Goal: Transaction & Acquisition: Purchase product/service

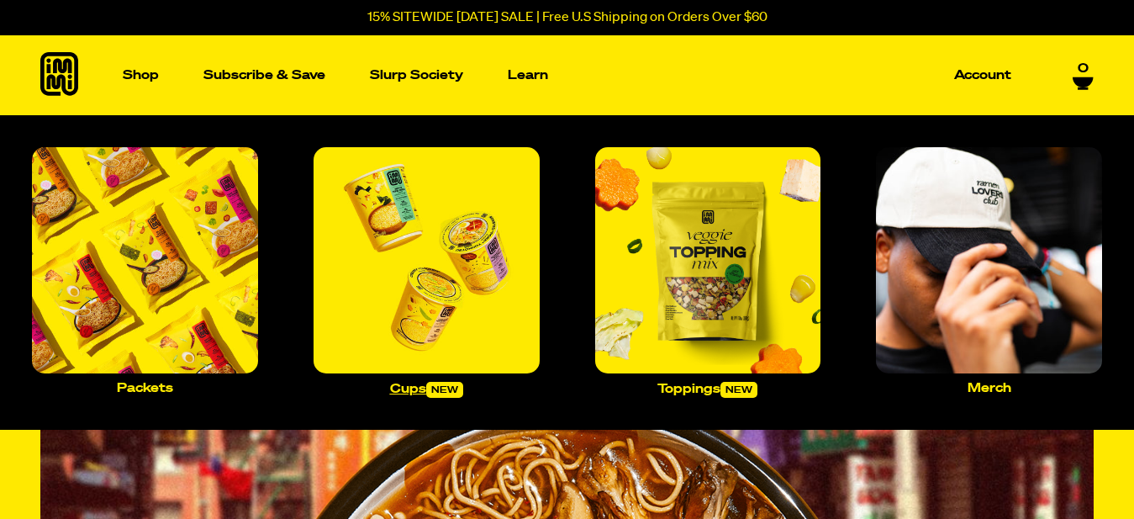
click at [404, 256] on img "Main navigation" at bounding box center [426, 260] width 226 height 226
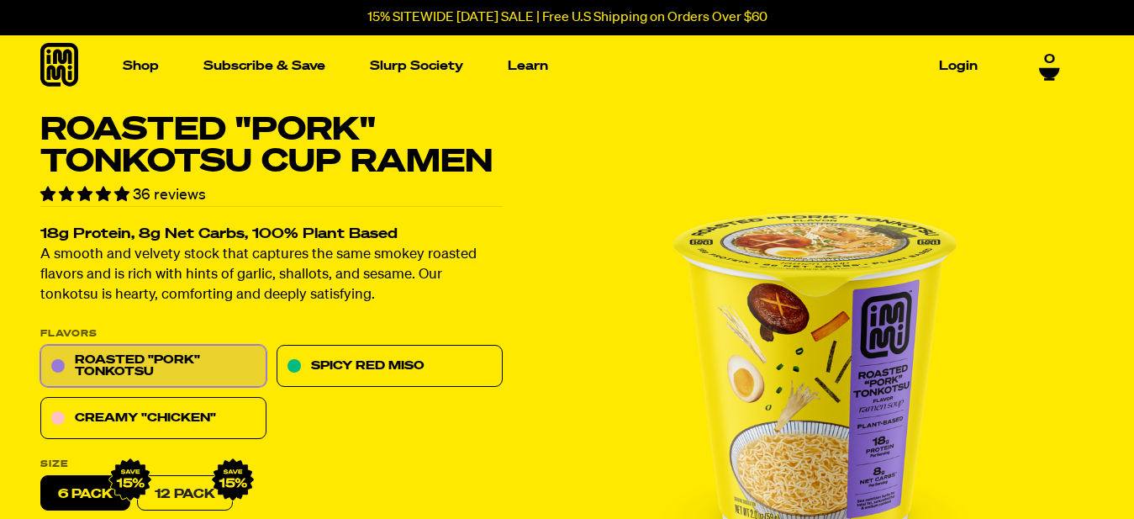
click at [183, 487] on link "12 Pack" at bounding box center [185, 493] width 96 height 35
radio input "false"
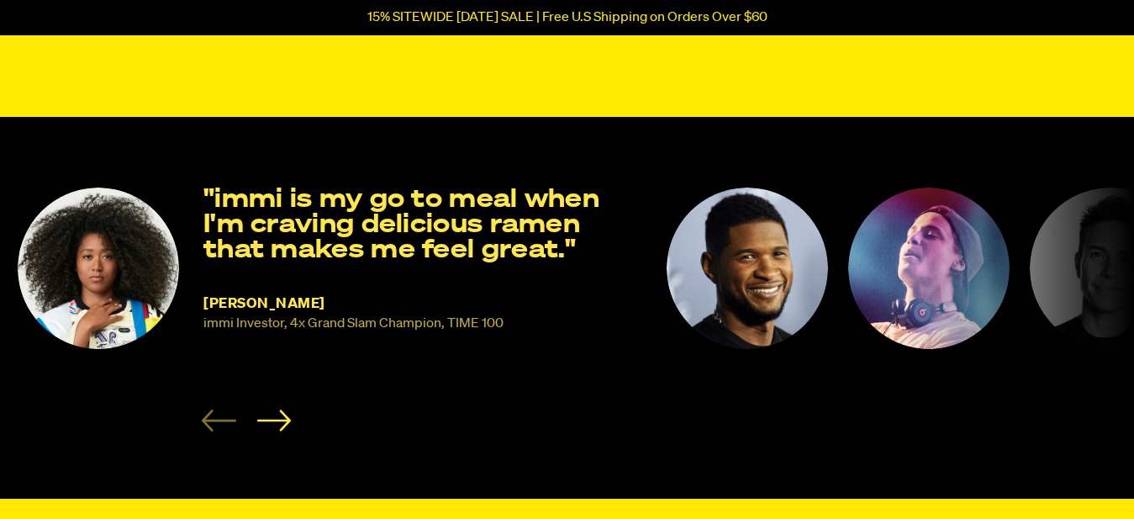
scroll to position [1114, 0]
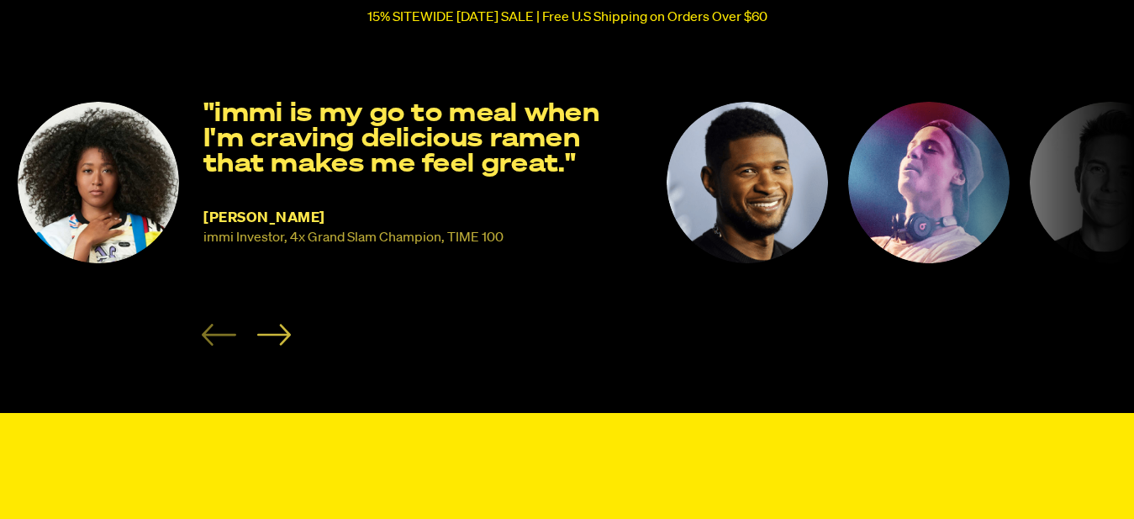
click at [279, 338] on icon "Next slide" at bounding box center [273, 335] width 34 height 22
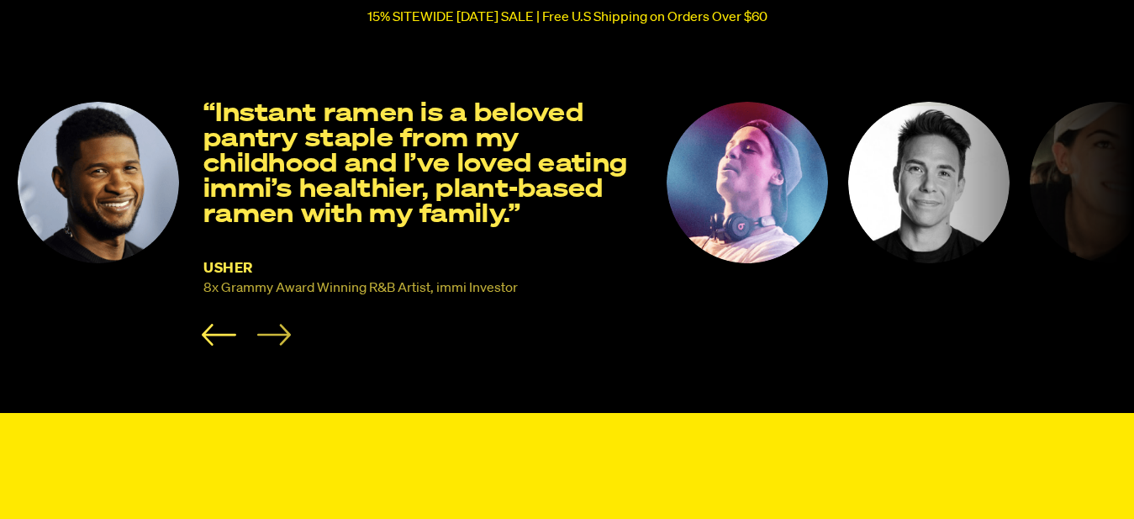
click at [269, 336] on icon "Next slide" at bounding box center [273, 335] width 34 height 22
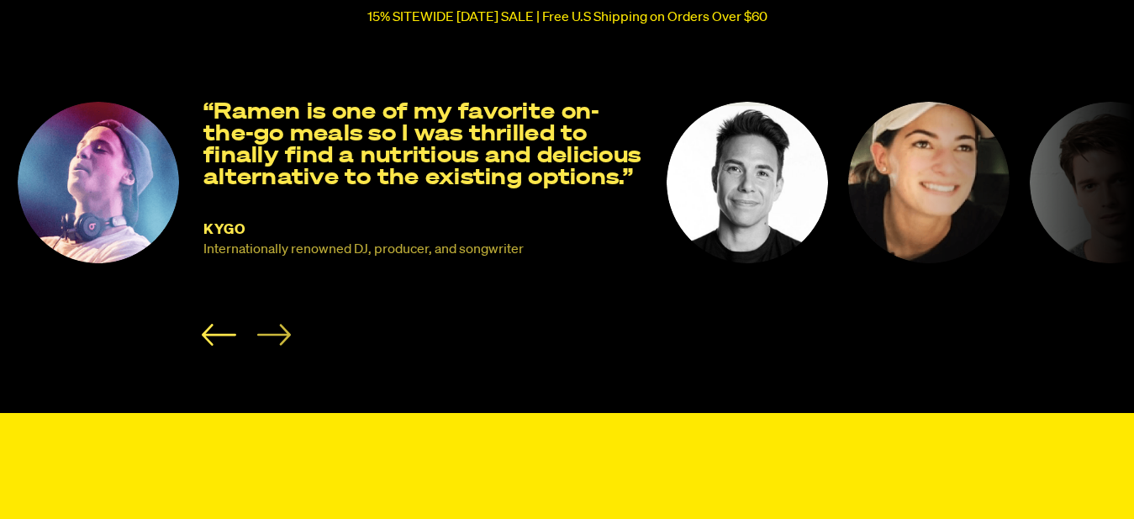
click at [269, 336] on icon "Next slide" at bounding box center [273, 335] width 34 height 22
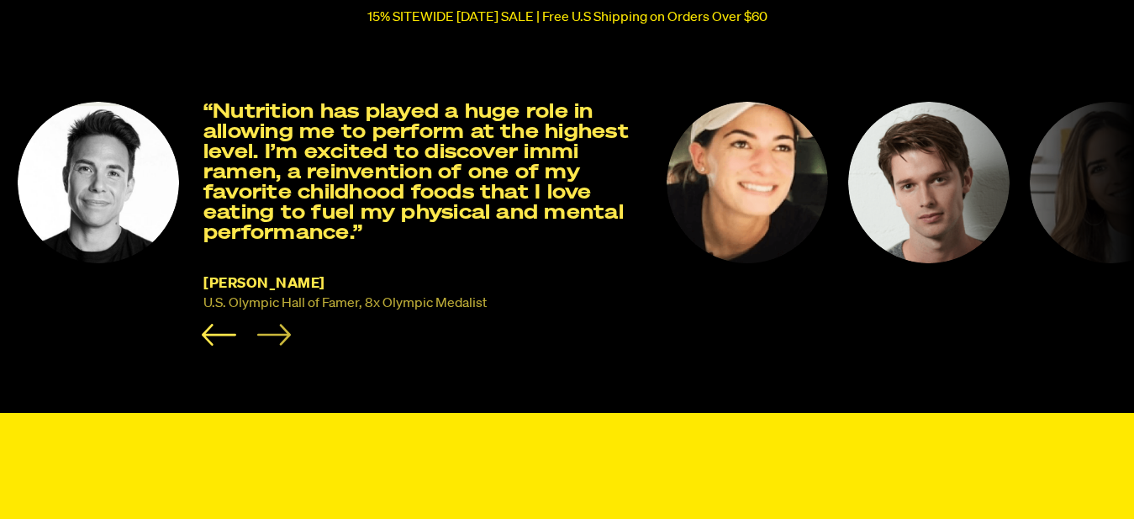
click at [269, 336] on icon "Next slide" at bounding box center [273, 335] width 34 height 22
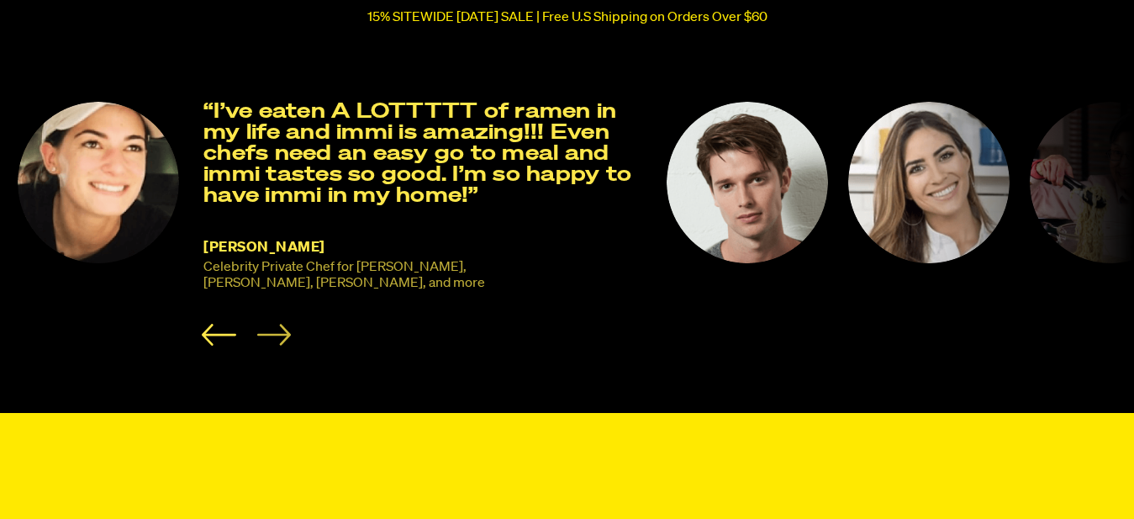
click at [269, 336] on icon "Next slide" at bounding box center [273, 335] width 34 height 22
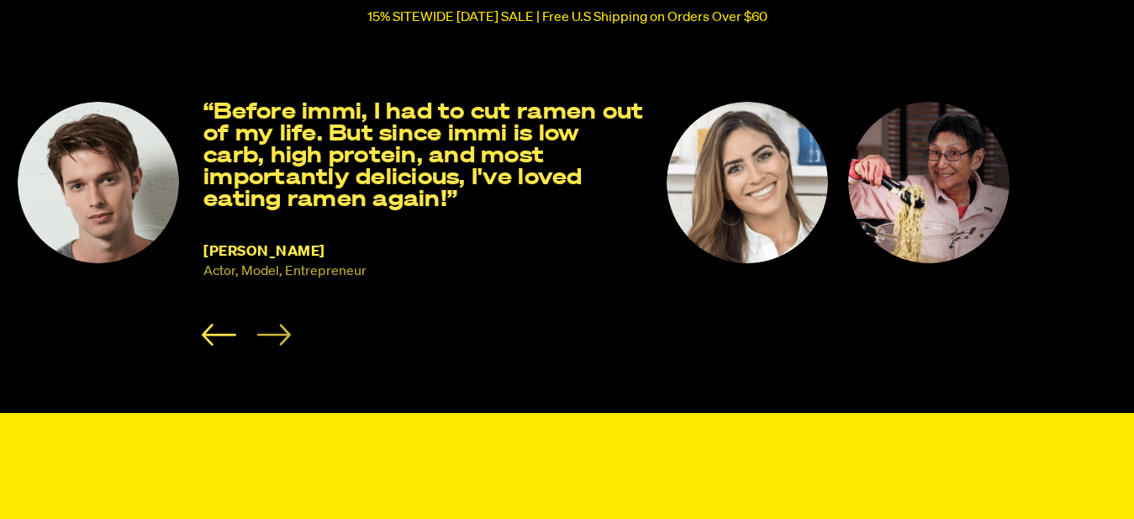
click at [269, 336] on icon "Next slide" at bounding box center [273, 335] width 34 height 22
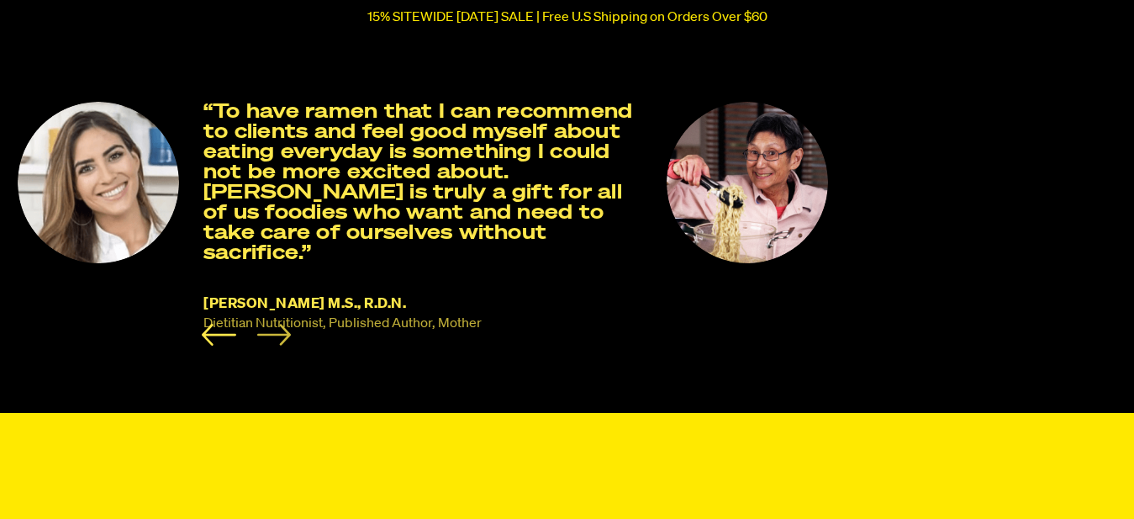
click at [269, 336] on icon "Next slide" at bounding box center [273, 335] width 34 height 22
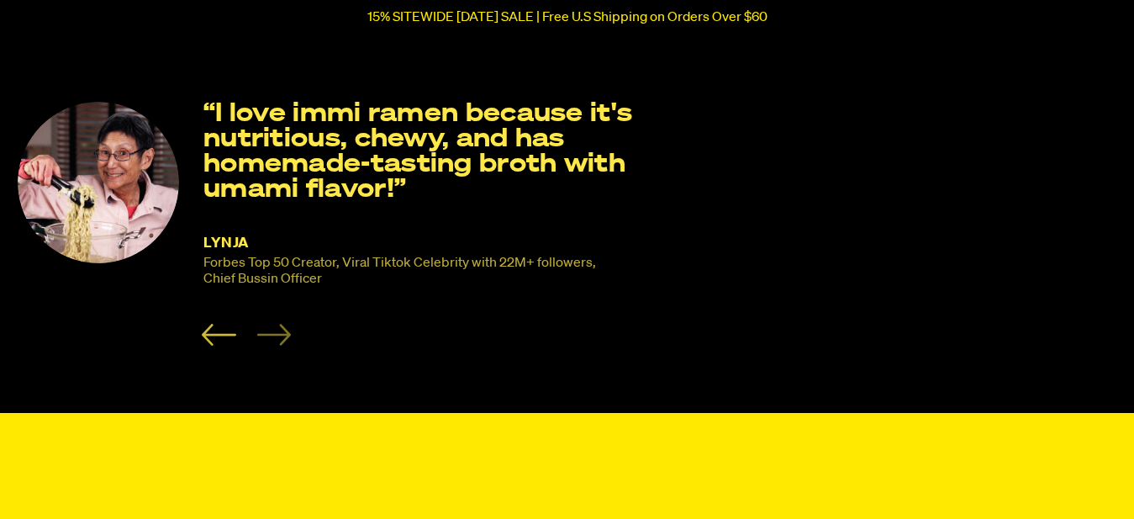
click at [225, 340] on icon "Previous slide" at bounding box center [219, 335] width 34 height 22
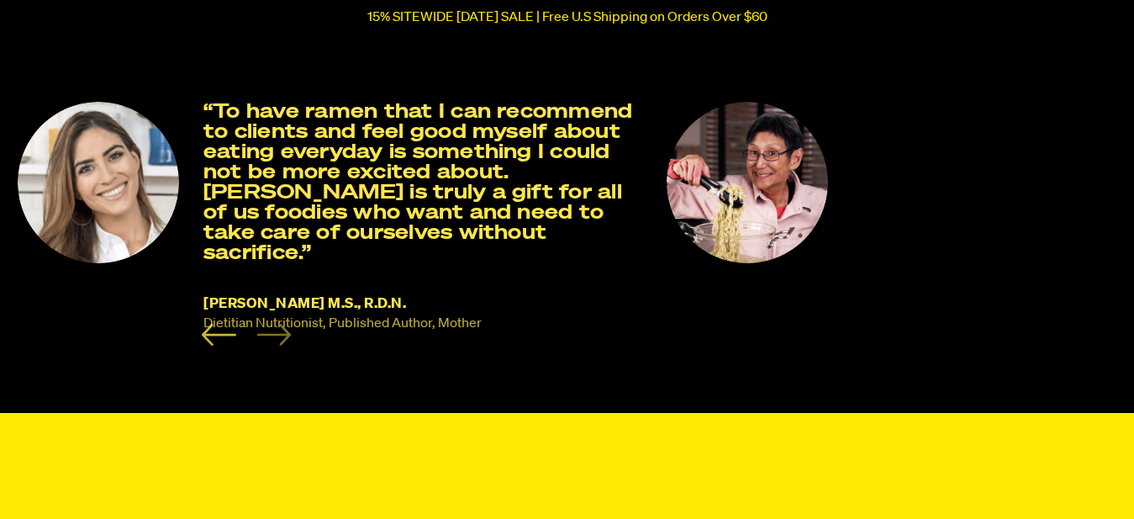
click at [224, 340] on icon "Previous slide" at bounding box center [219, 335] width 34 height 22
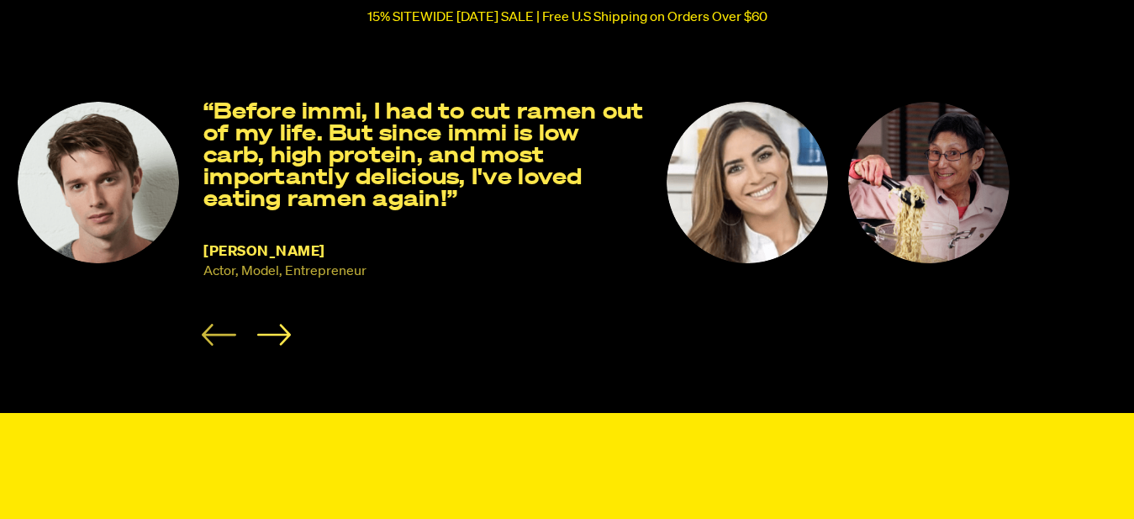
click at [219, 345] on icon "Previous slide" at bounding box center [219, 335] width 34 height 22
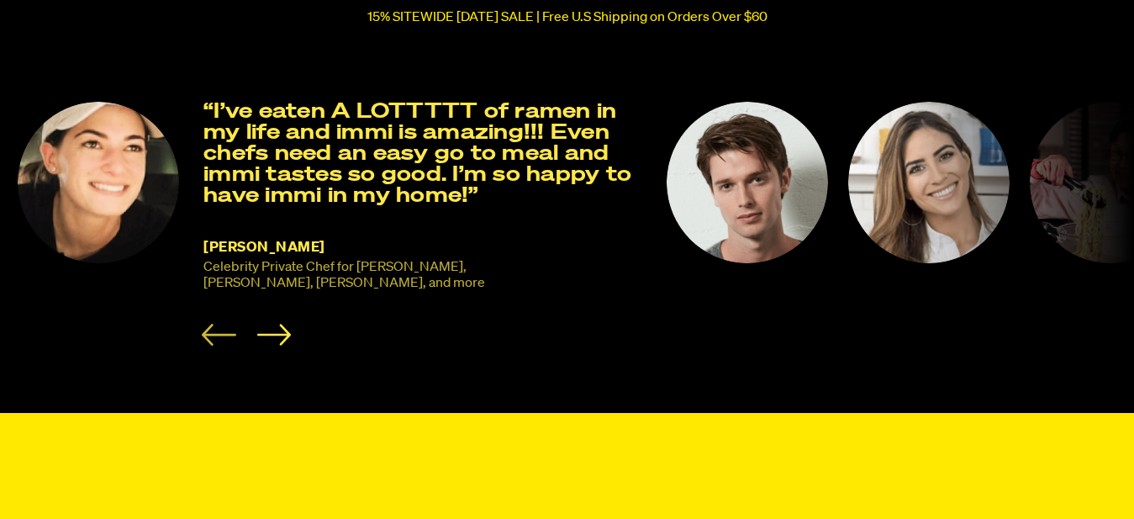
click at [220, 345] on icon "Previous slide" at bounding box center [219, 335] width 34 height 22
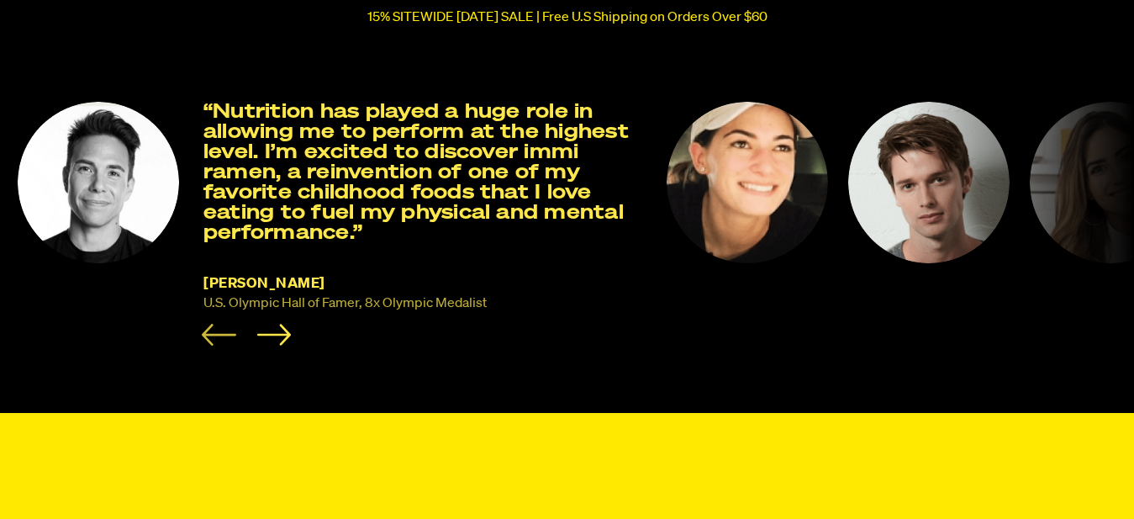
click at [220, 345] on icon "Previous slide" at bounding box center [219, 335] width 34 height 22
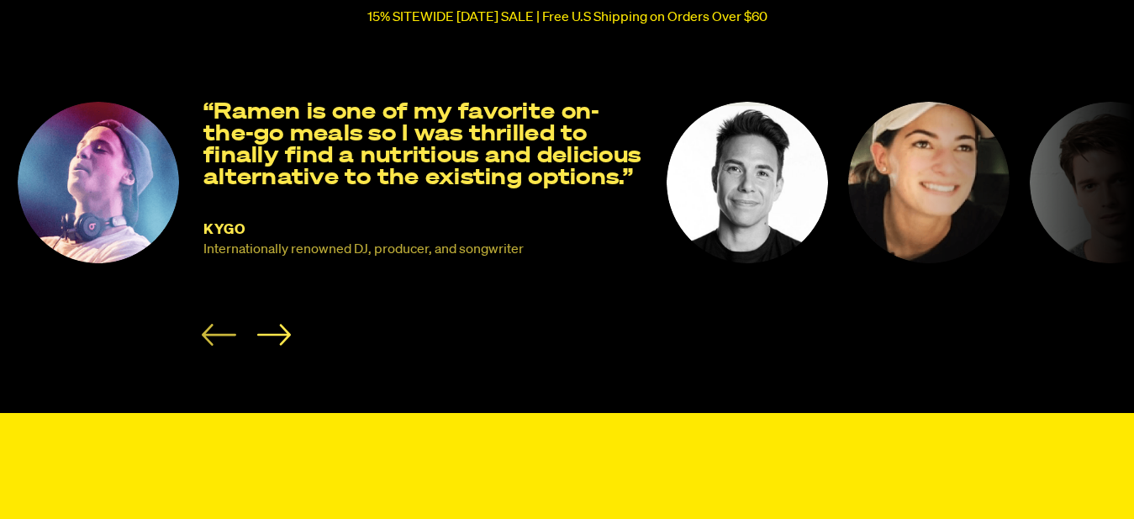
click at [220, 345] on icon "Previous slide" at bounding box center [219, 335] width 34 height 22
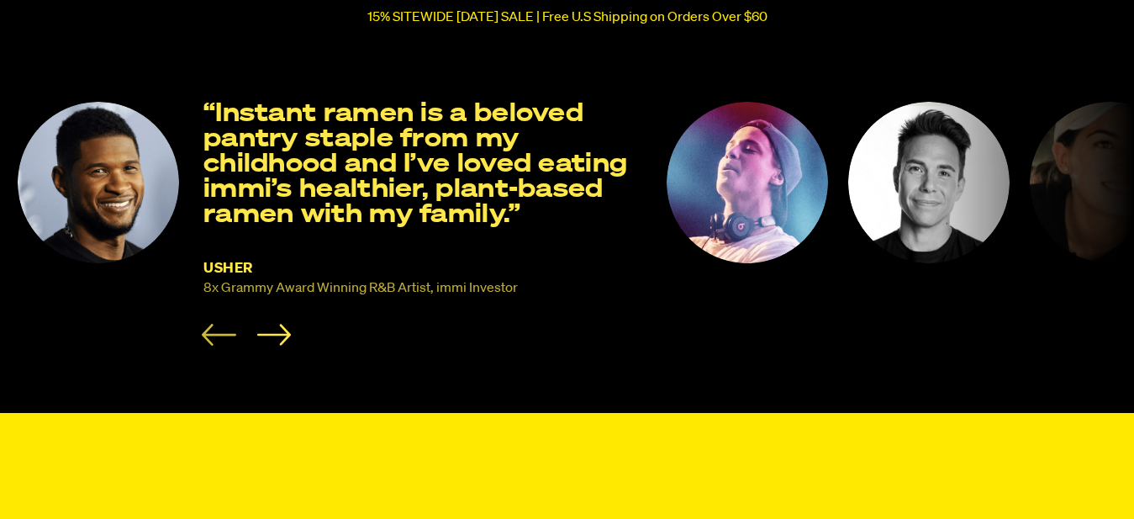
click at [220, 345] on icon "Previous slide" at bounding box center [219, 335] width 34 height 22
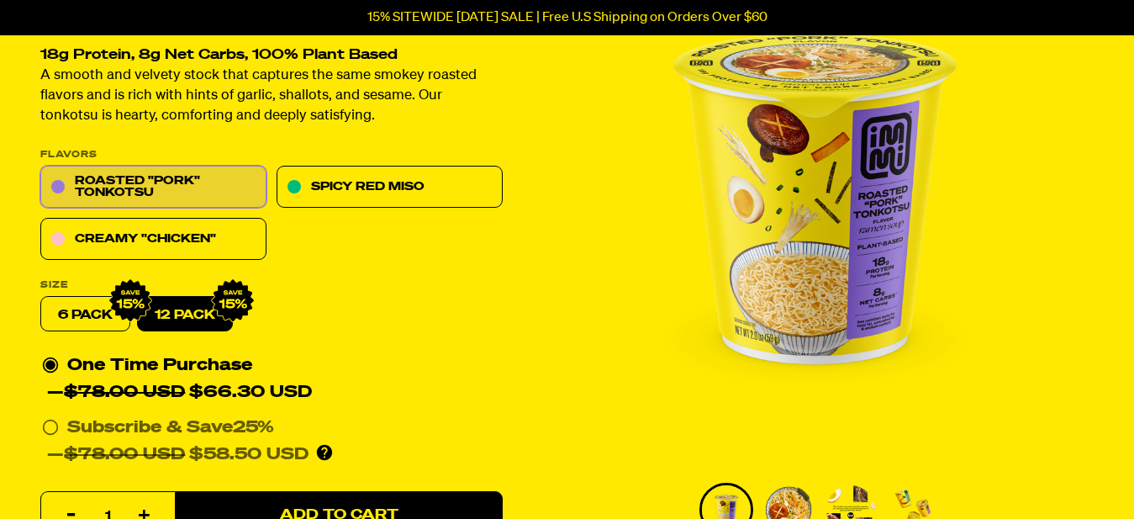
scroll to position [171, 0]
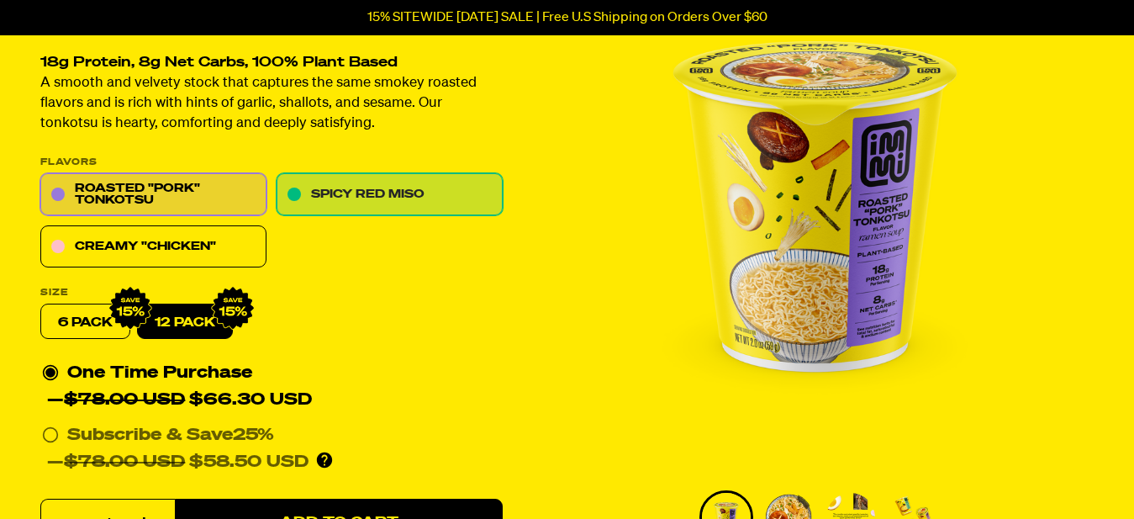
click at [341, 194] on link "Spicy Red Miso" at bounding box center [389, 195] width 226 height 42
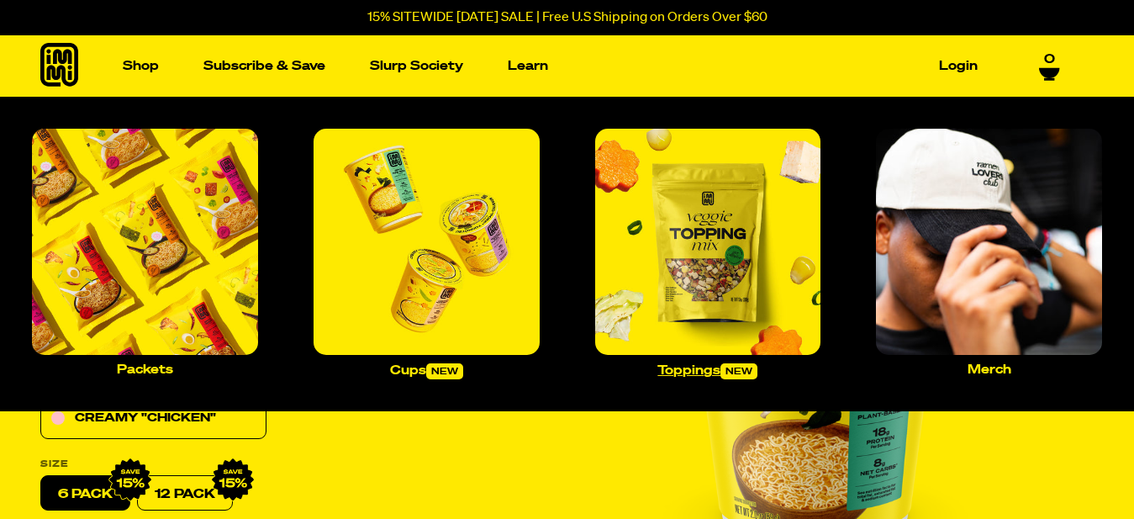
click at [724, 230] on img "Main navigation" at bounding box center [708, 242] width 226 height 226
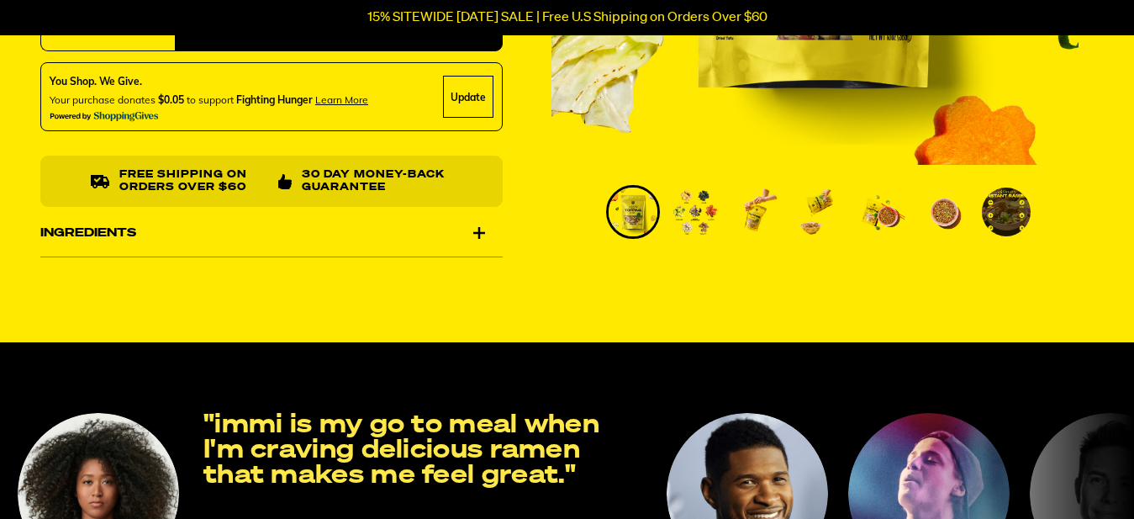
scroll to position [514, 0]
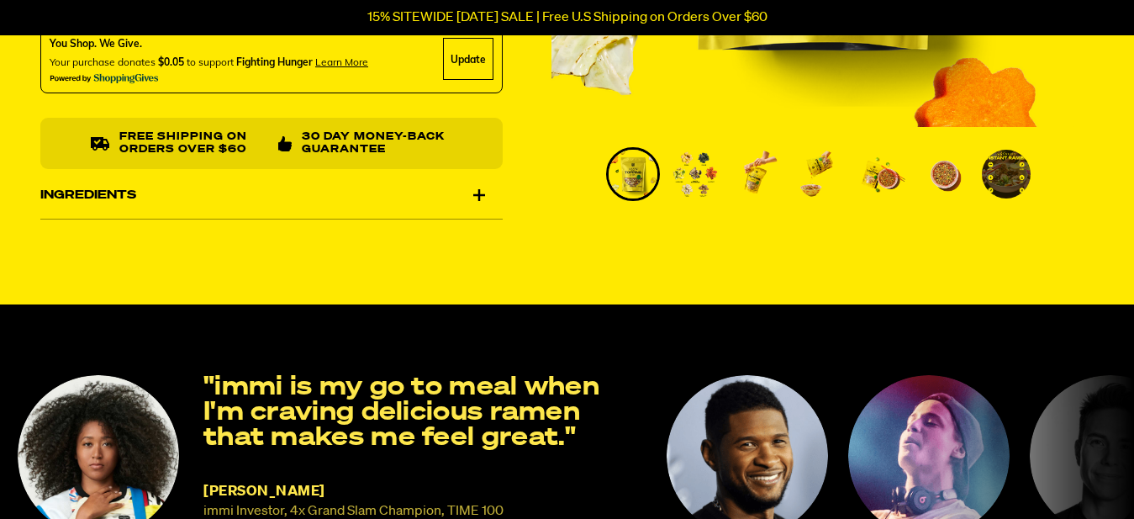
click at [477, 197] on div "Ingredients" at bounding box center [271, 194] width 462 height 47
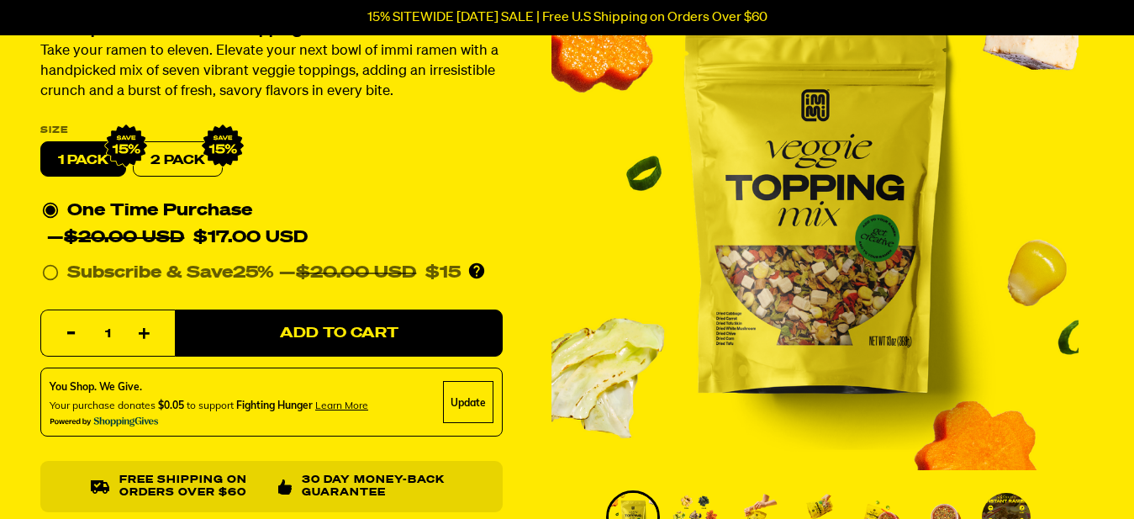
scroll to position [0, 0]
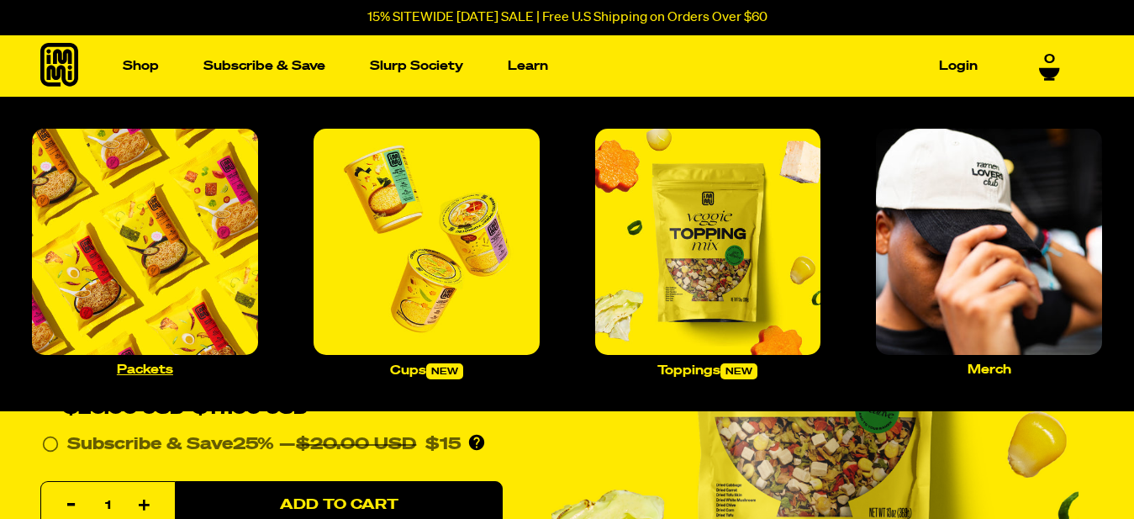
click at [121, 198] on img "Main navigation" at bounding box center [145, 242] width 226 height 226
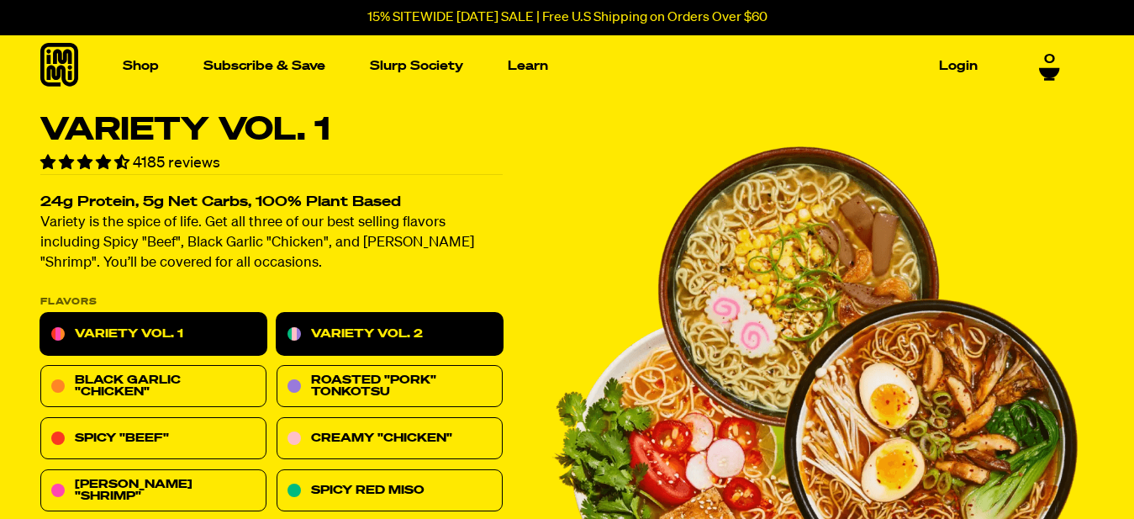
click at [320, 324] on link "Variety Vol. 2" at bounding box center [389, 334] width 226 height 42
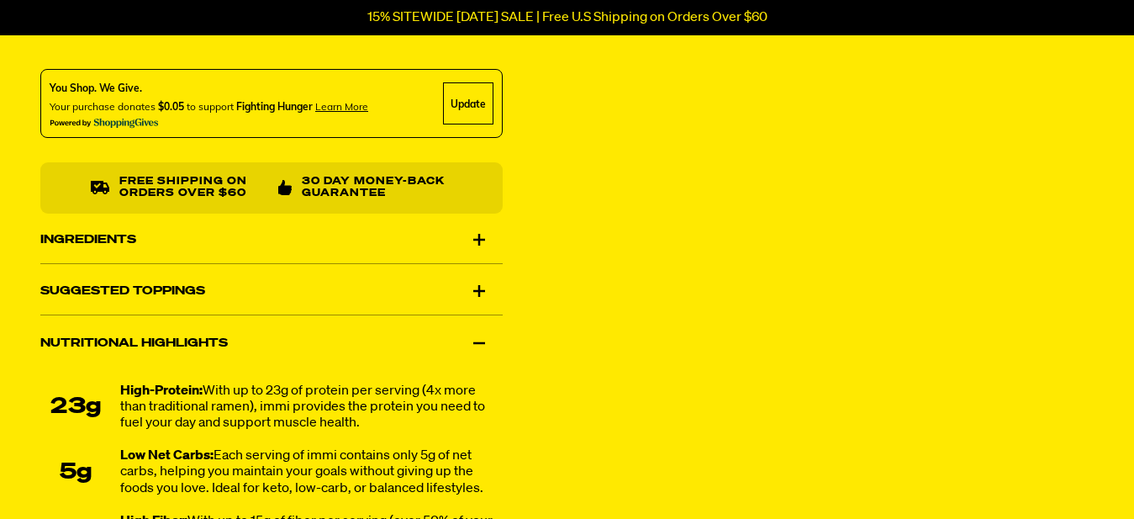
scroll to position [1029, 0]
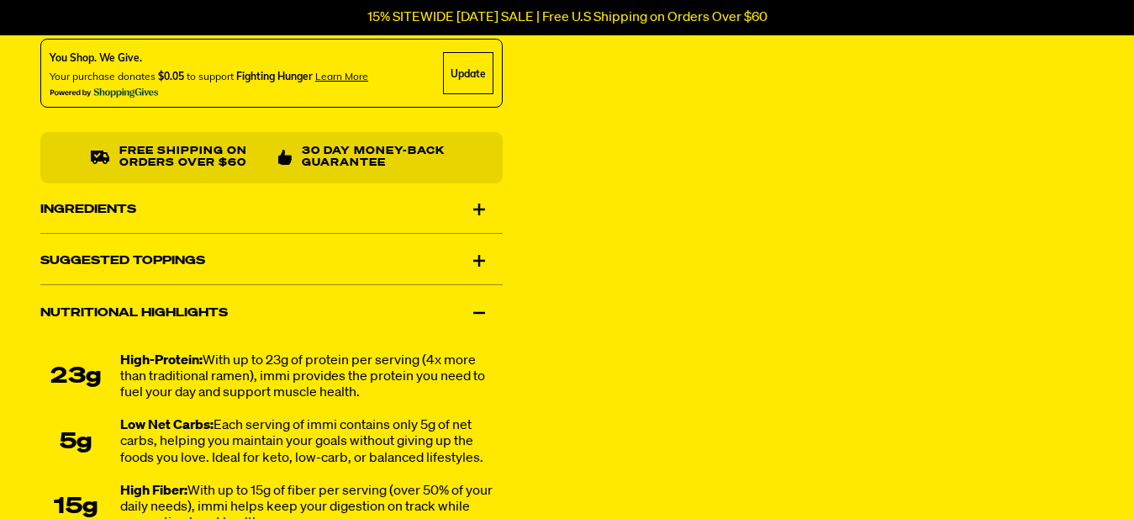
click at [482, 212] on div "Ingredients" at bounding box center [271, 209] width 462 height 47
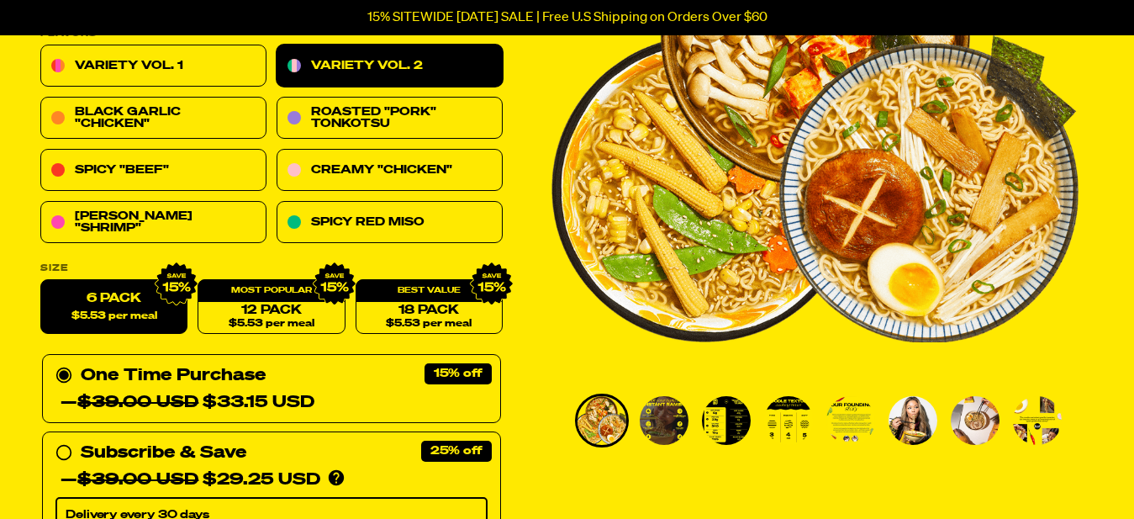
scroll to position [86, 0]
